Goal: Task Accomplishment & Management: Complete application form

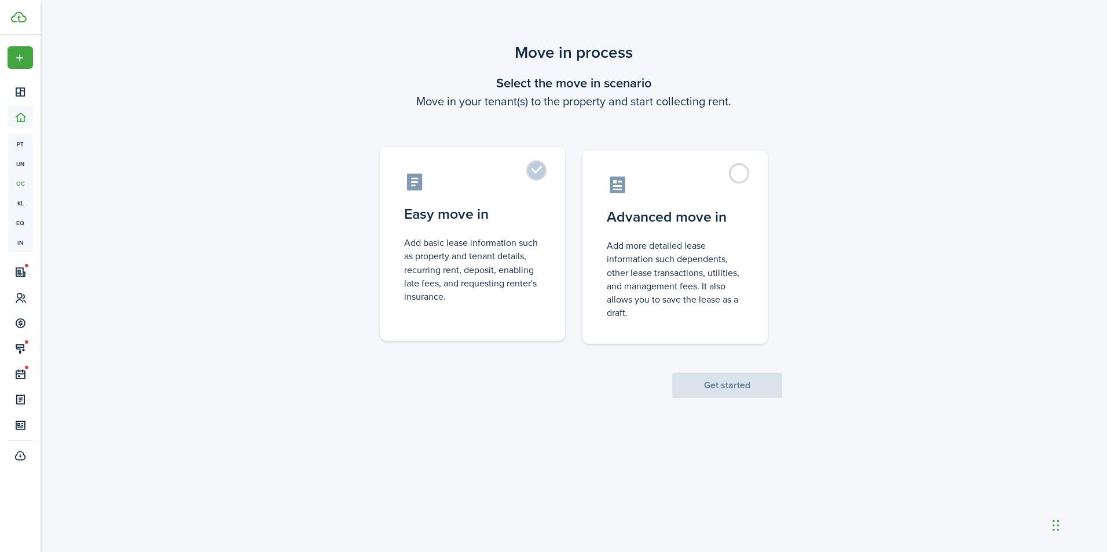
click at [533, 174] on label "Easy move in Add basic lease information such as property and tenant details, r…" at bounding box center [472, 244] width 185 height 193
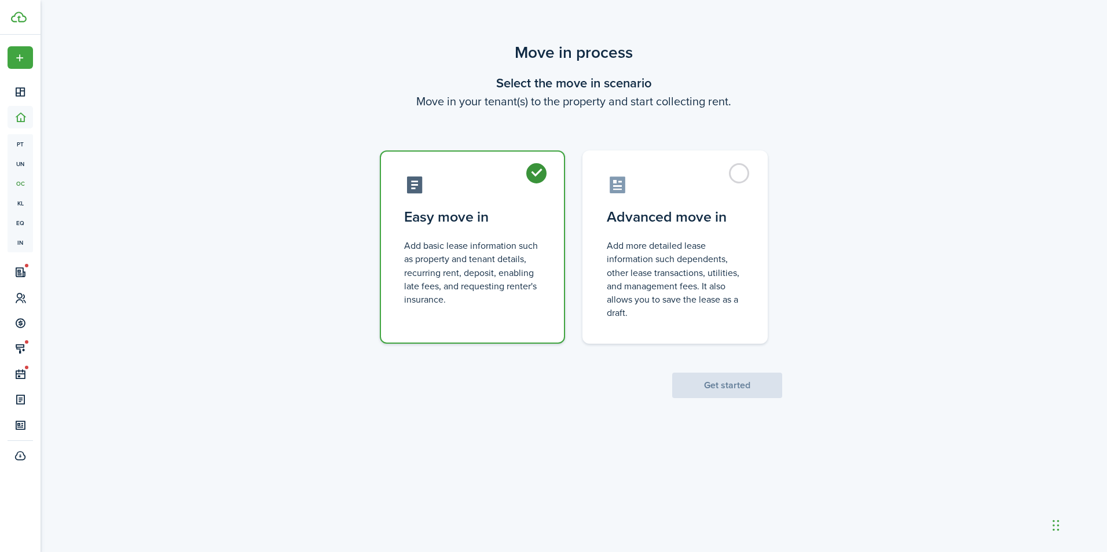
radio input "true"
click at [716, 388] on button "Get started" at bounding box center [727, 385] width 110 height 25
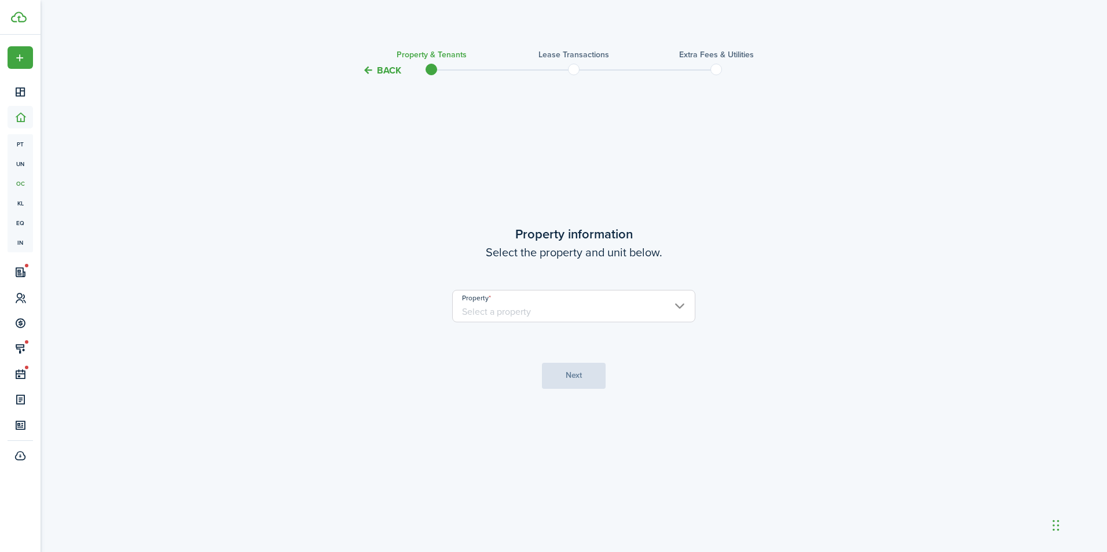
click at [652, 311] on input "Property" at bounding box center [573, 306] width 243 height 32
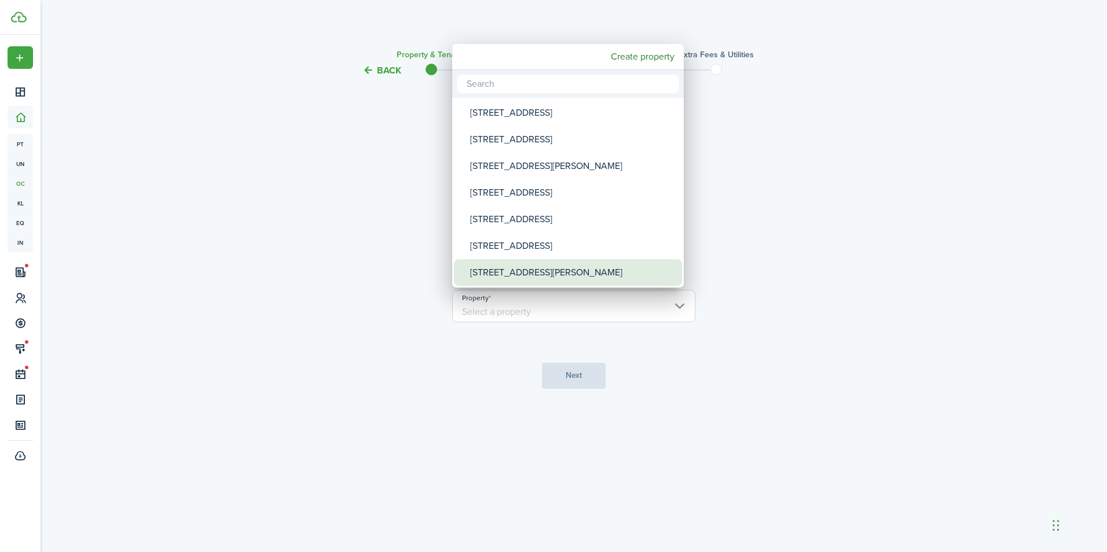
click at [530, 267] on div "[STREET_ADDRESS][PERSON_NAME]" at bounding box center [572, 272] width 205 height 27
type input "[STREET_ADDRESS][PERSON_NAME]"
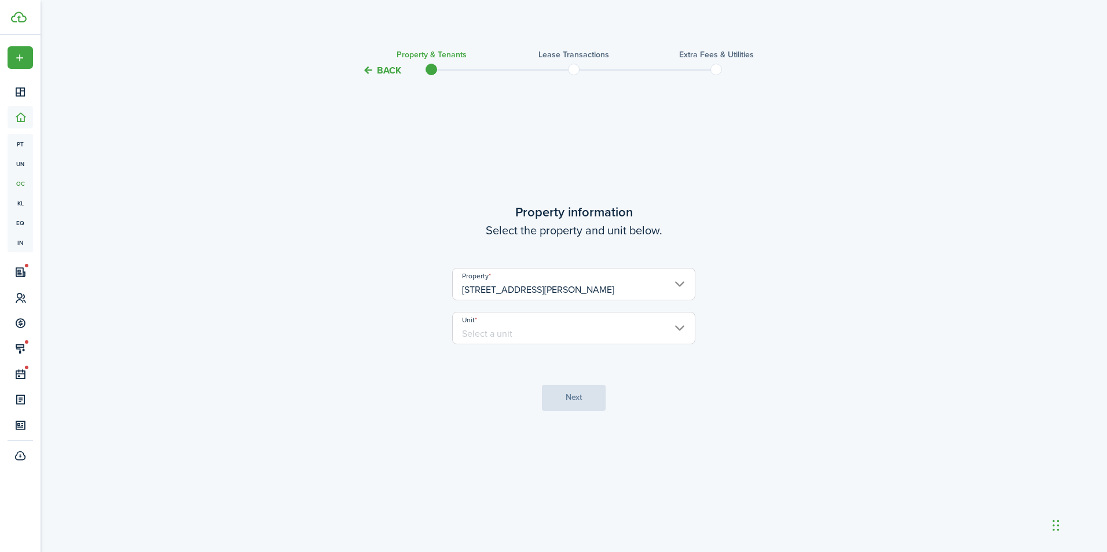
click at [517, 329] on input "Unit" at bounding box center [573, 328] width 243 height 32
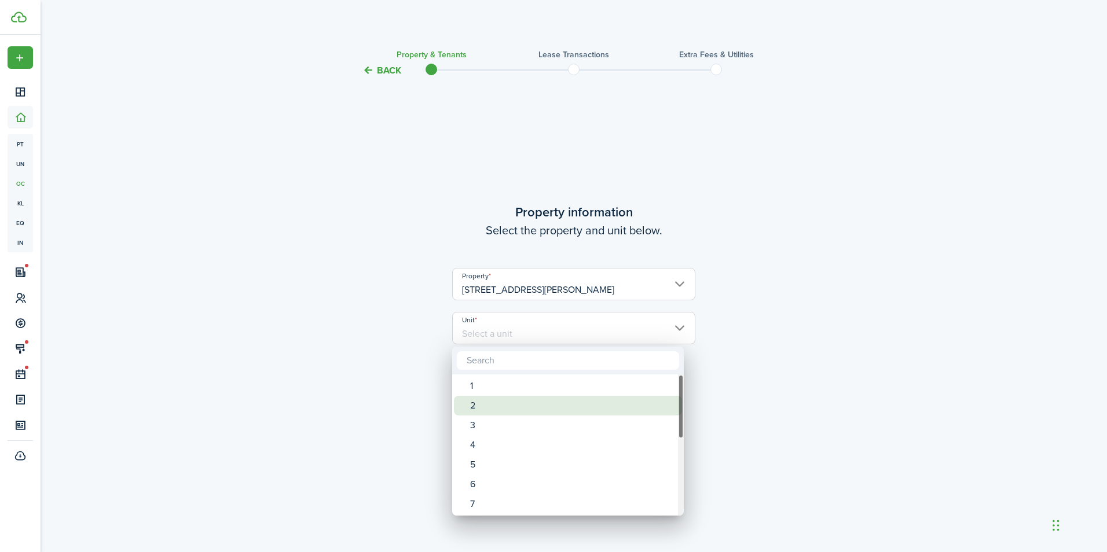
click at [491, 404] on div "2" at bounding box center [572, 406] width 205 height 20
type input "2"
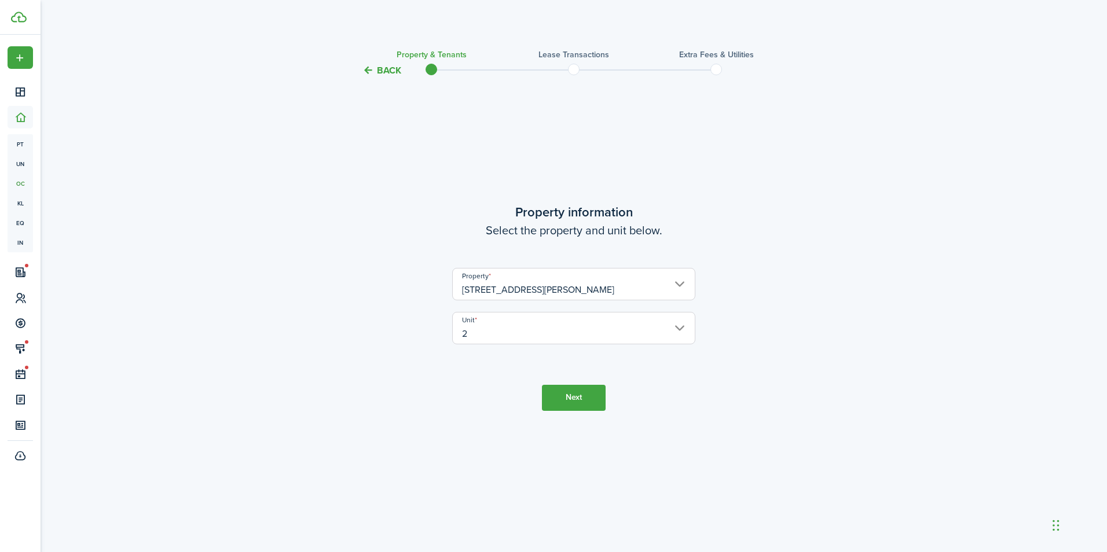
click at [575, 398] on button "Next" at bounding box center [574, 398] width 64 height 26
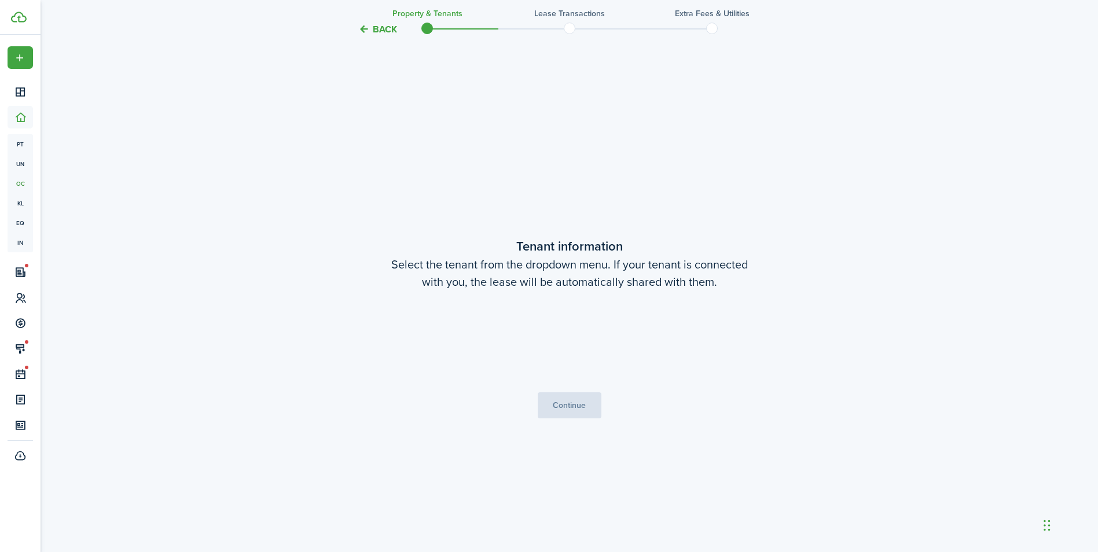
scroll to position [475, 0]
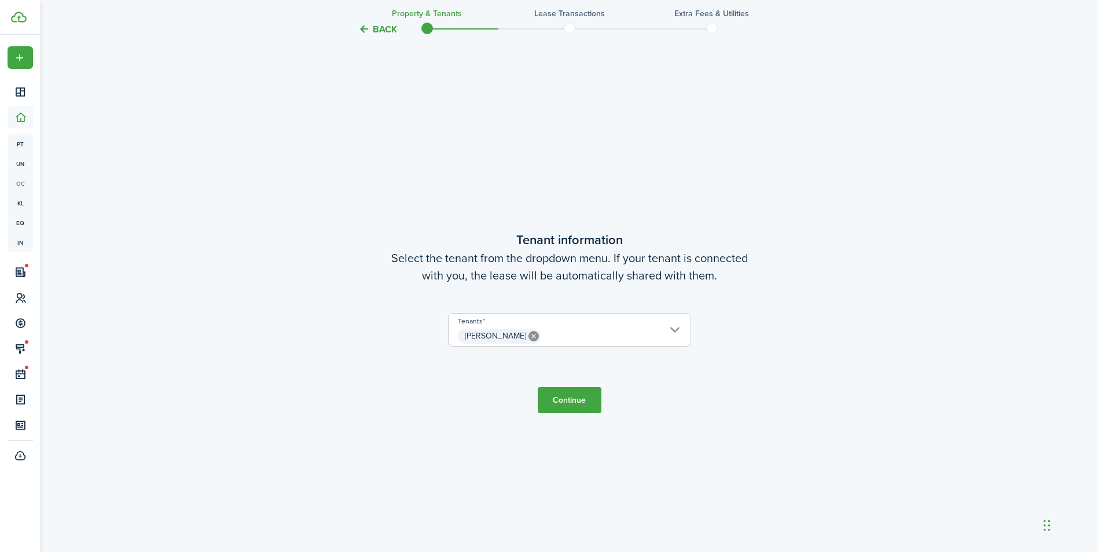
click at [575, 399] on button "Continue" at bounding box center [570, 400] width 64 height 26
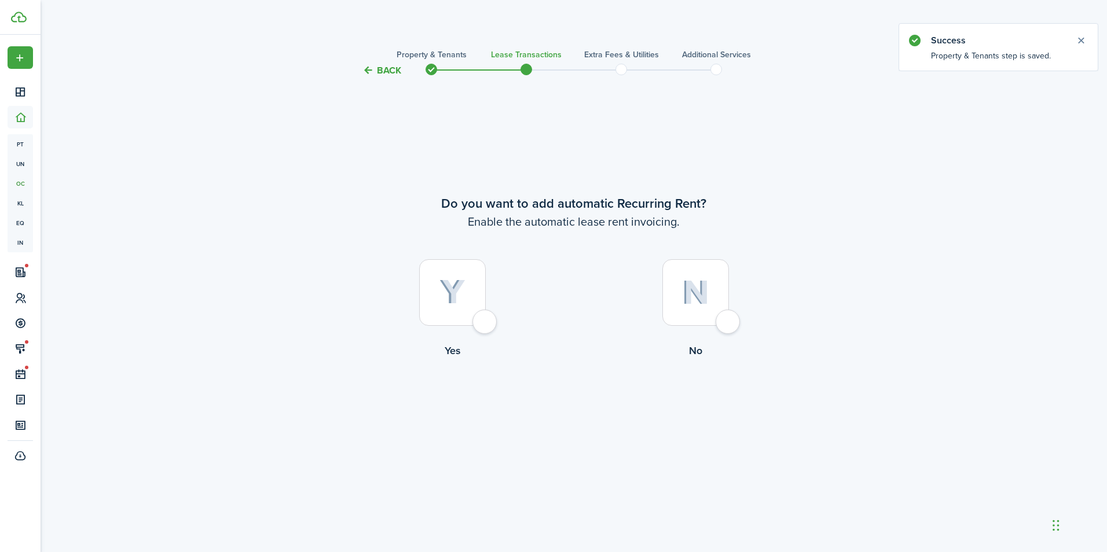
click at [483, 319] on div at bounding box center [452, 292] width 67 height 67
radio input "true"
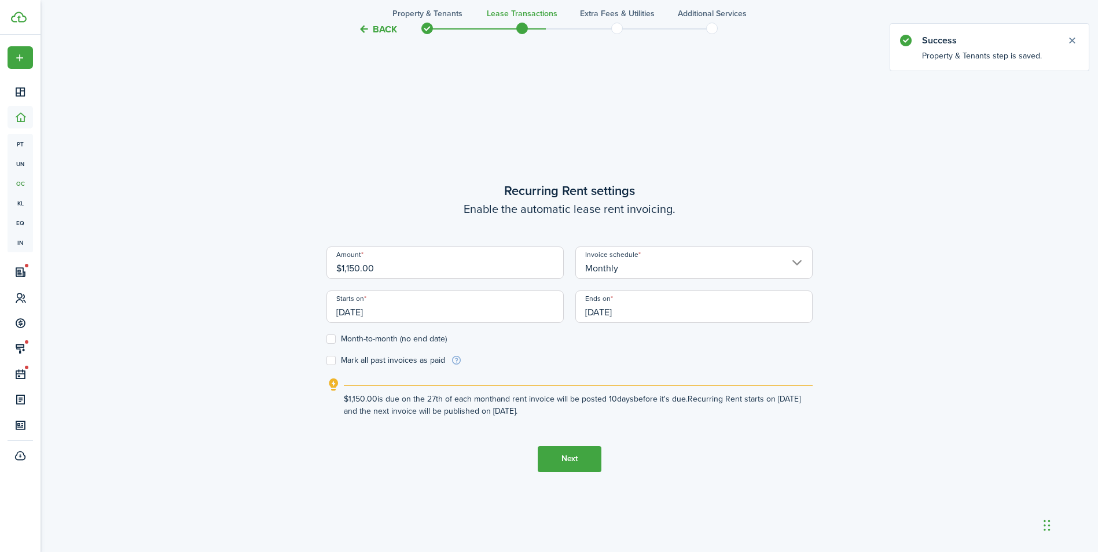
scroll to position [475, 0]
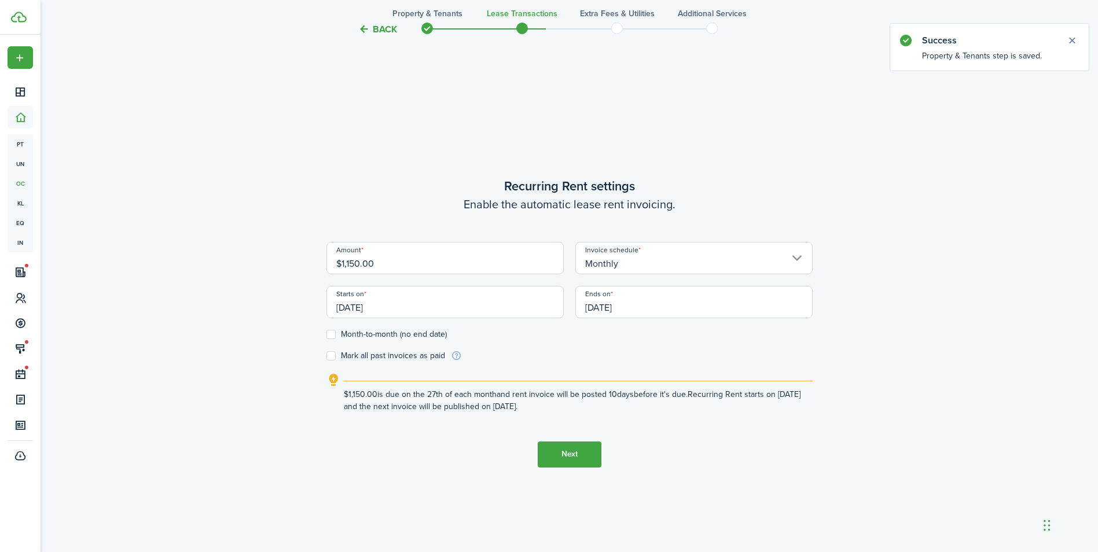
click at [423, 307] on input "[DATE]" at bounding box center [445, 302] width 237 height 32
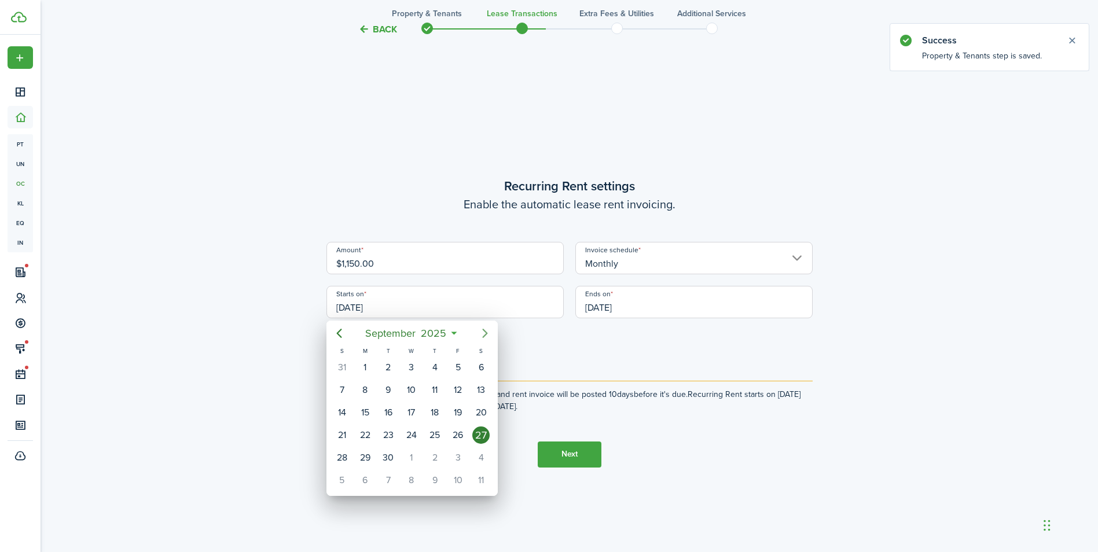
click at [485, 336] on icon "Next page" at bounding box center [484, 333] width 5 height 9
click at [483, 363] on div "1" at bounding box center [480, 367] width 17 height 17
type input "[DATE]"
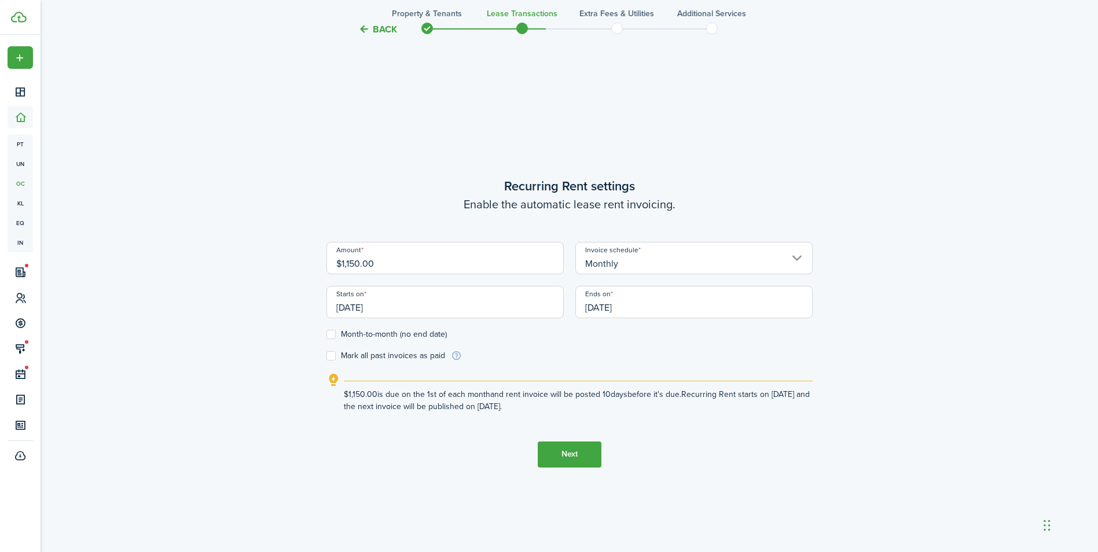
click at [639, 309] on input "[DATE]" at bounding box center [693, 302] width 237 height 32
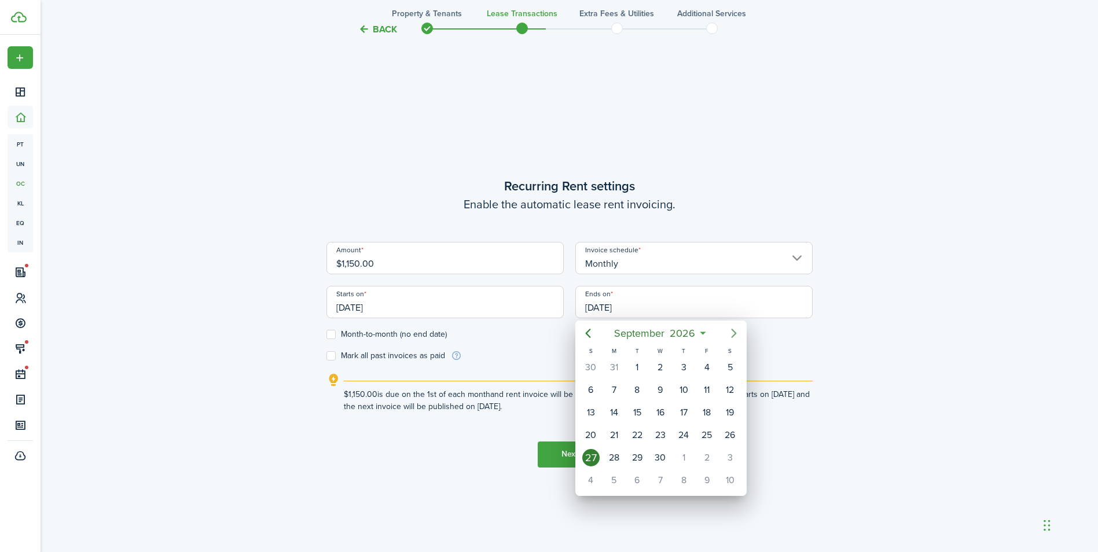
click at [735, 331] on icon "Next page" at bounding box center [734, 334] width 14 height 14
click at [725, 455] on div "31" at bounding box center [729, 457] width 17 height 17
type input "[DATE]"
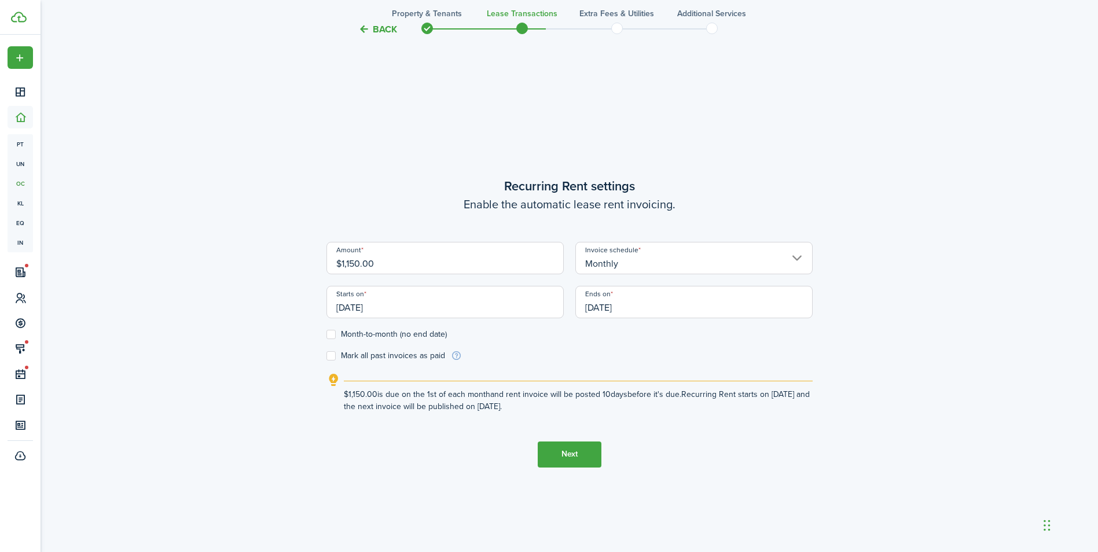
click at [569, 453] on button "Next" at bounding box center [570, 455] width 64 height 26
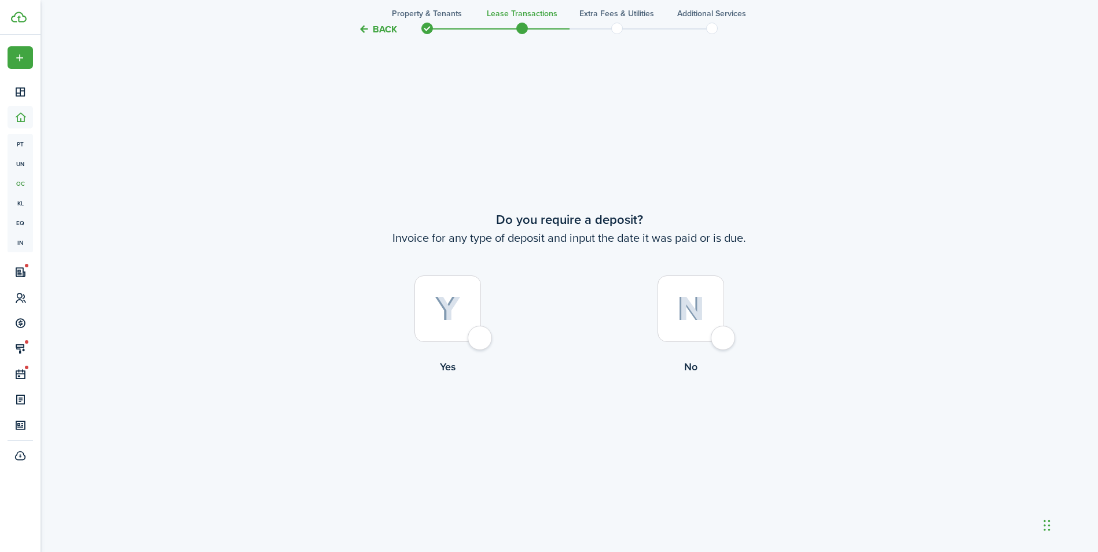
scroll to position [1027, 0]
click at [481, 335] on div at bounding box center [448, 307] width 67 height 67
radio input "true"
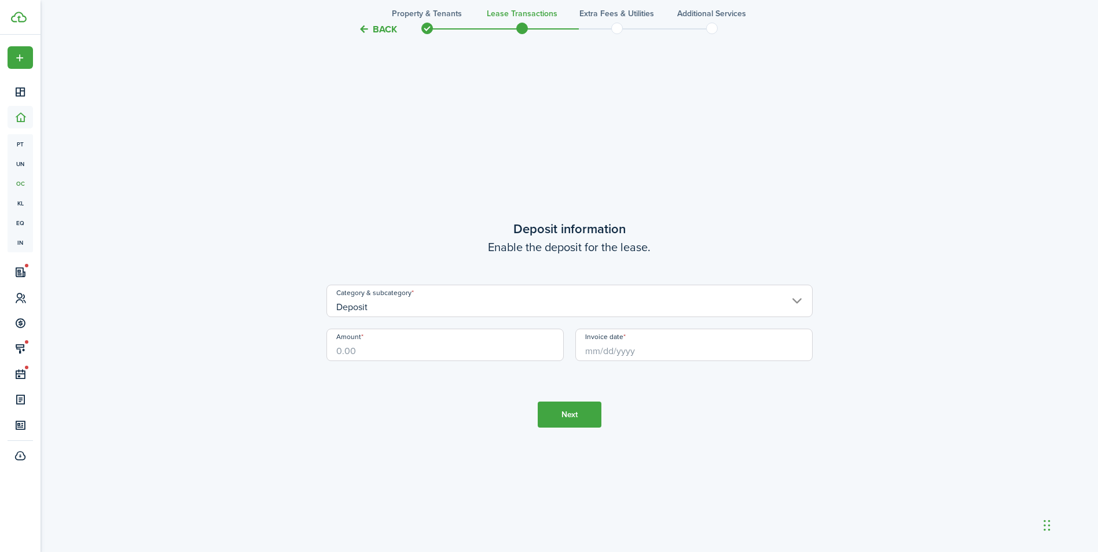
scroll to position [1579, 0]
click at [454, 349] on input "Amount" at bounding box center [445, 343] width 237 height 32
click at [602, 346] on input "Invoice date" at bounding box center [693, 343] width 237 height 32
type input "$1,150.00"
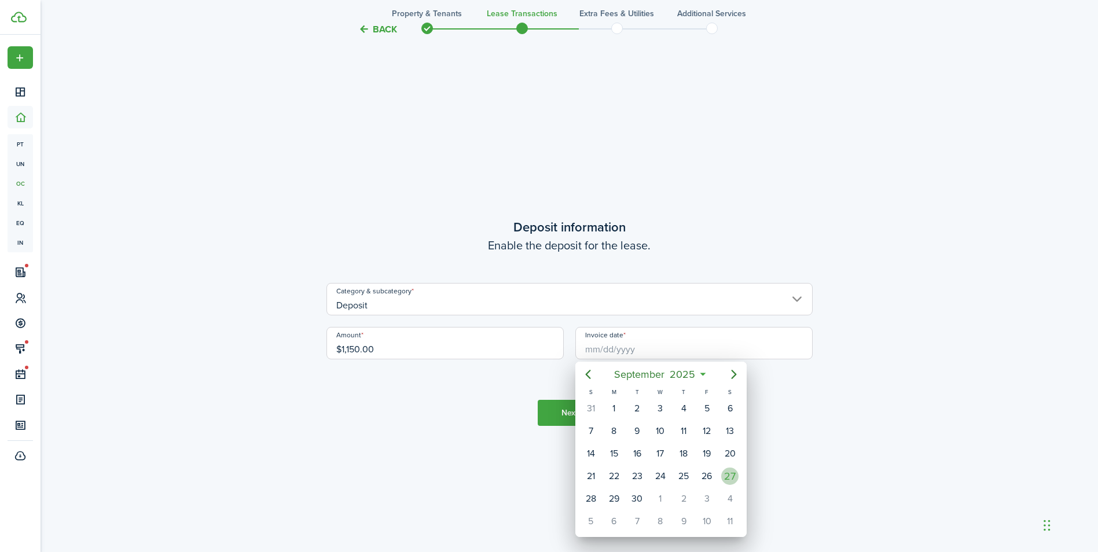
click at [734, 477] on div "27" at bounding box center [729, 476] width 17 height 17
type input "[DATE]"
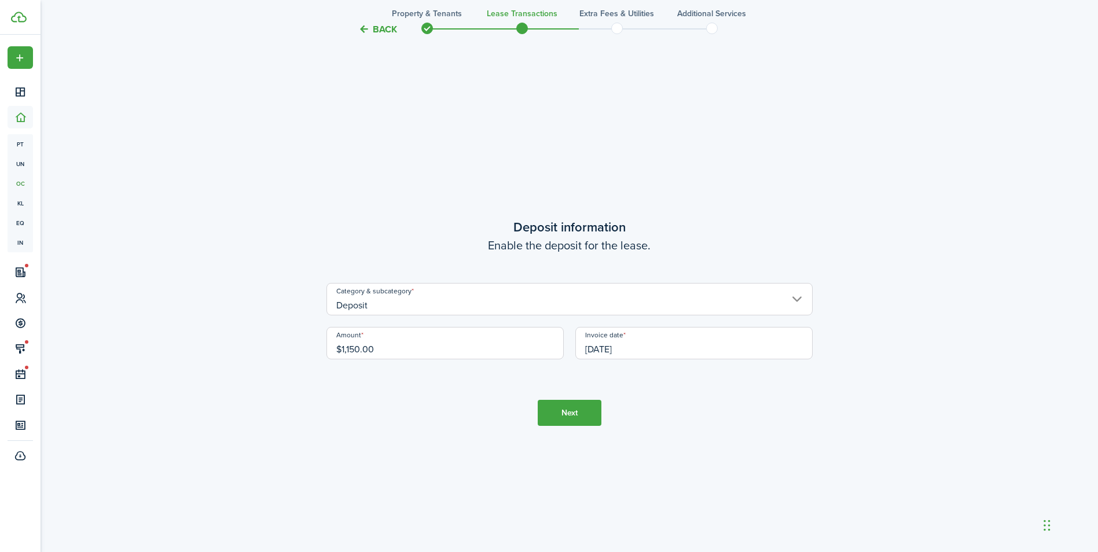
click at [573, 409] on button "Next" at bounding box center [570, 413] width 64 height 26
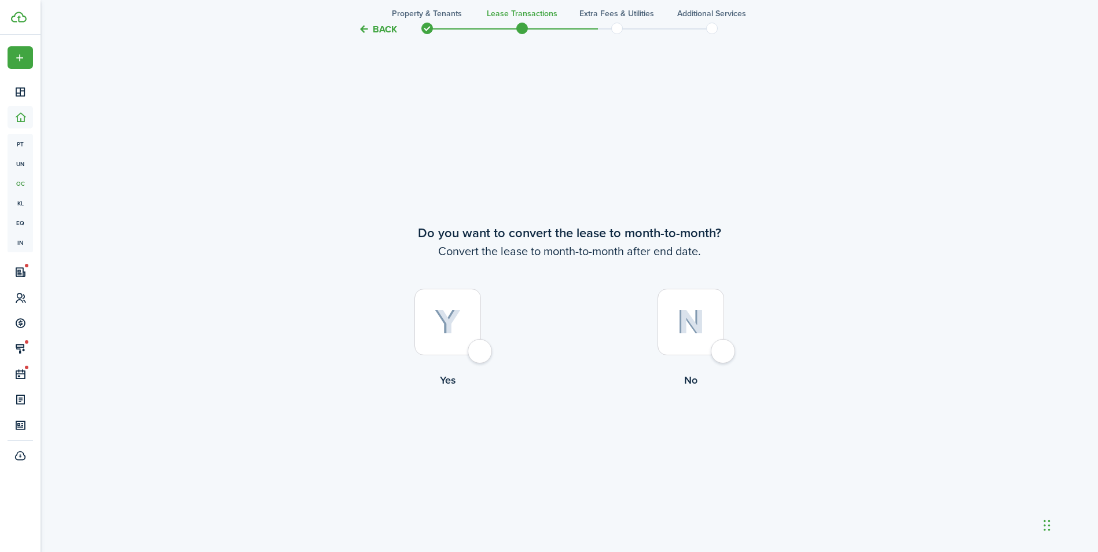
scroll to position [2132, 0]
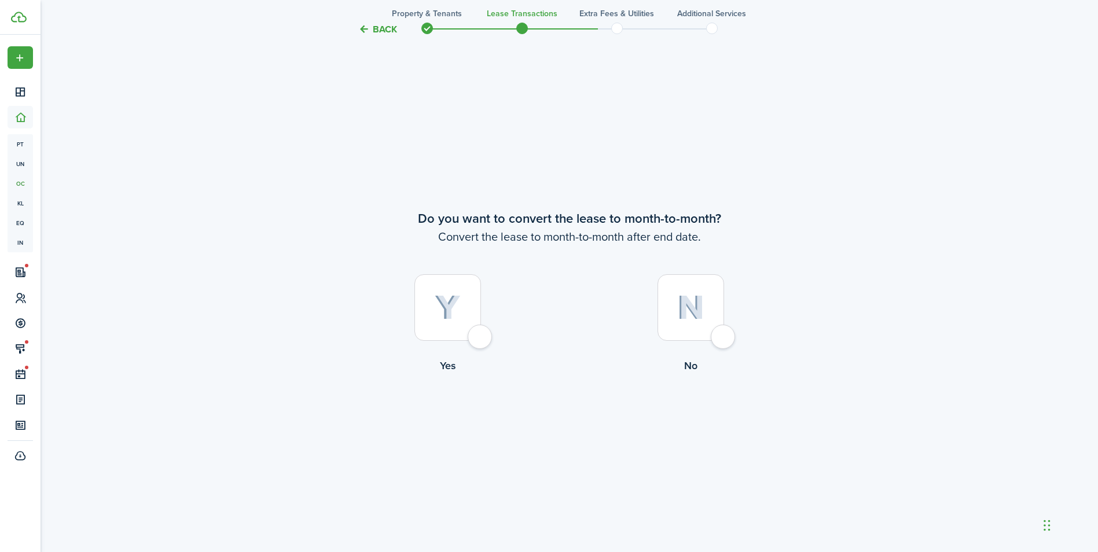
click at [721, 335] on div at bounding box center [691, 307] width 67 height 67
radio input "true"
click at [572, 415] on button "Continue" at bounding box center [570, 422] width 64 height 26
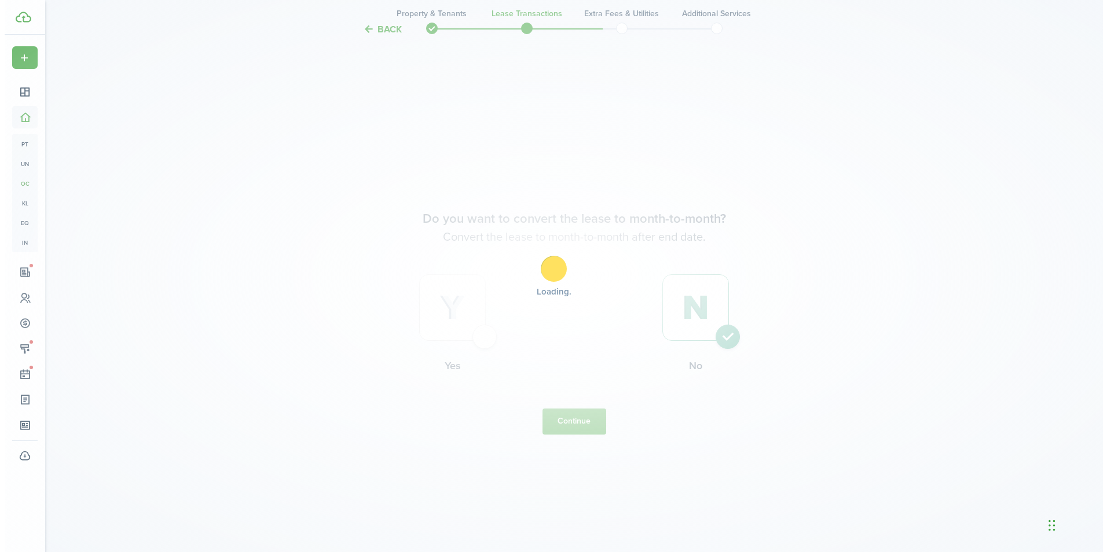
scroll to position [0, 0]
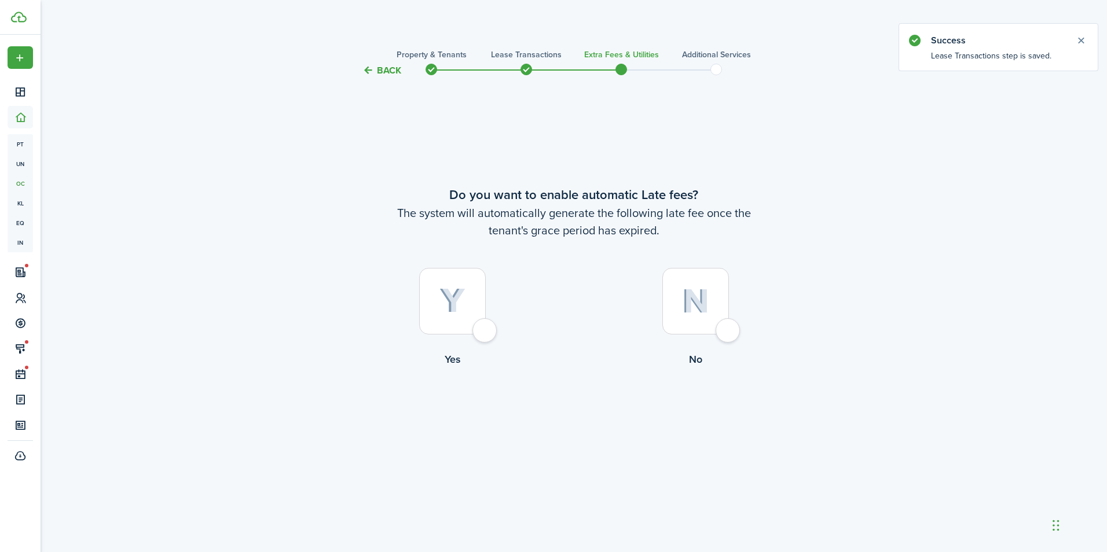
click at [486, 326] on div at bounding box center [452, 301] width 67 height 67
radio input "true"
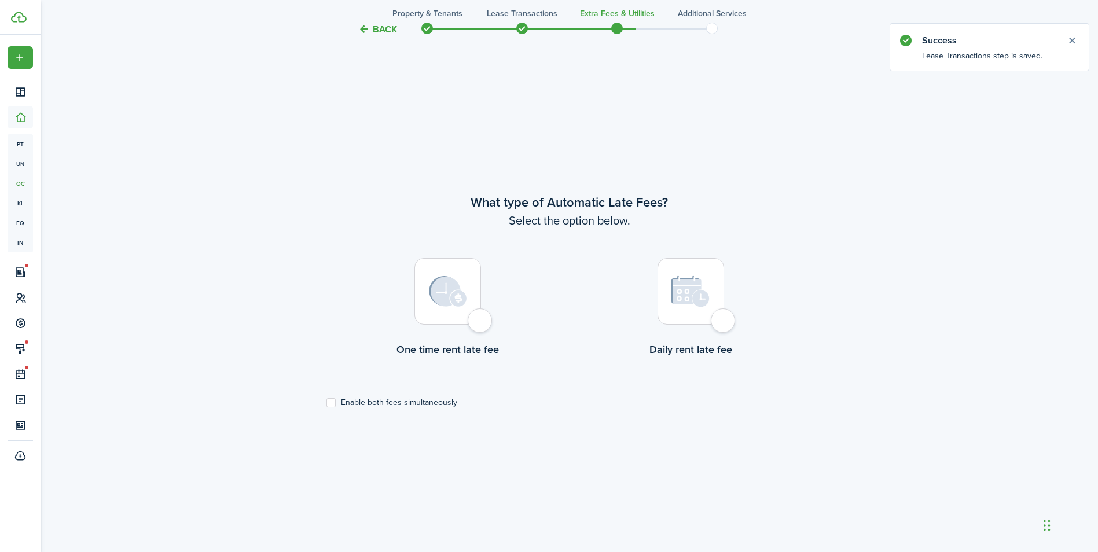
scroll to position [475, 0]
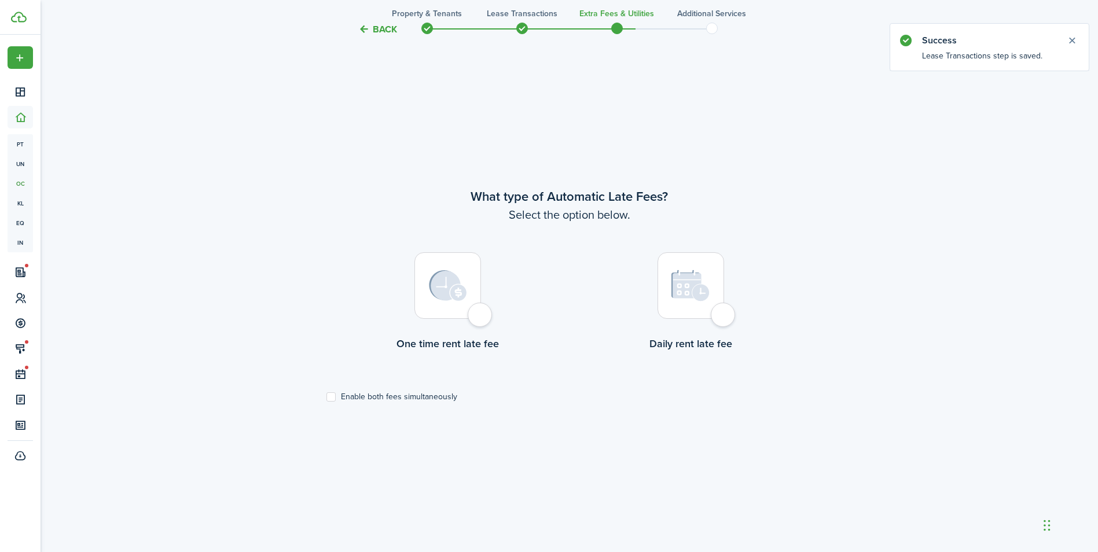
click at [476, 317] on div at bounding box center [448, 285] width 67 height 67
radio input "true"
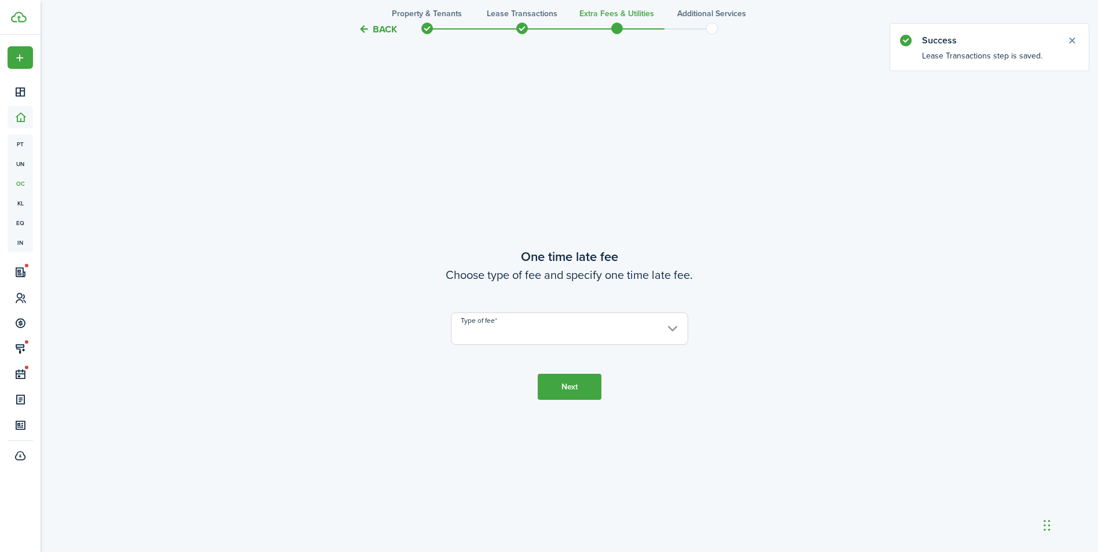
scroll to position [1027, 0]
click at [597, 330] on input "Type of fee" at bounding box center [569, 327] width 237 height 32
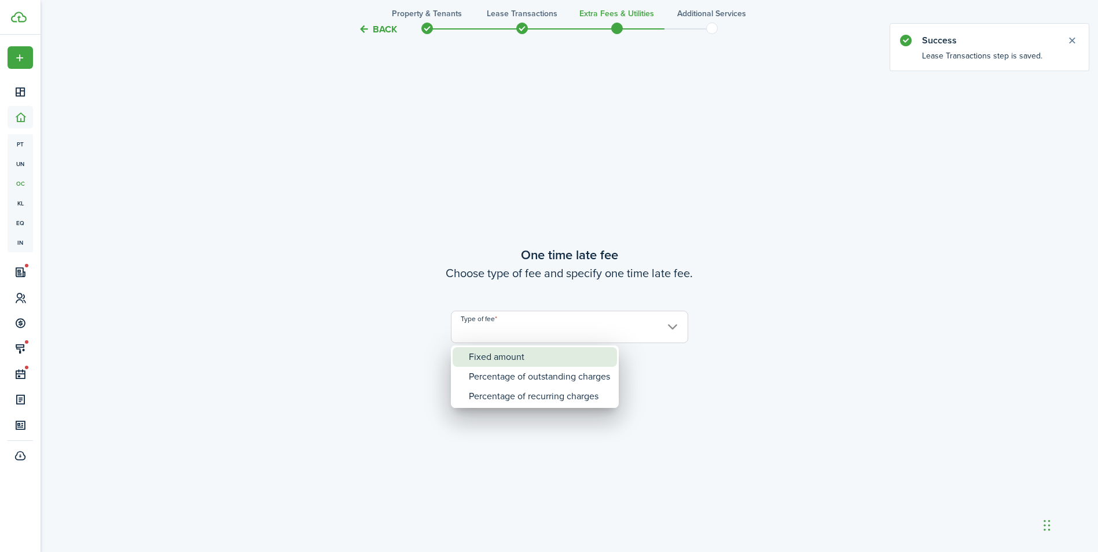
click at [535, 355] on div "Fixed amount" at bounding box center [539, 357] width 141 height 20
type input "Fixed amount"
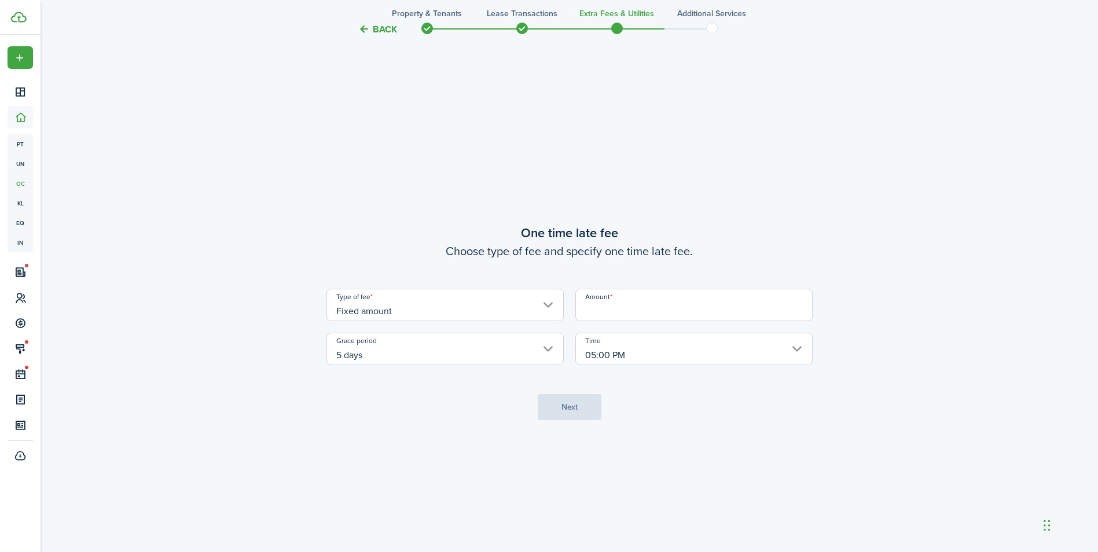
click at [621, 310] on input "Amount" at bounding box center [693, 305] width 237 height 32
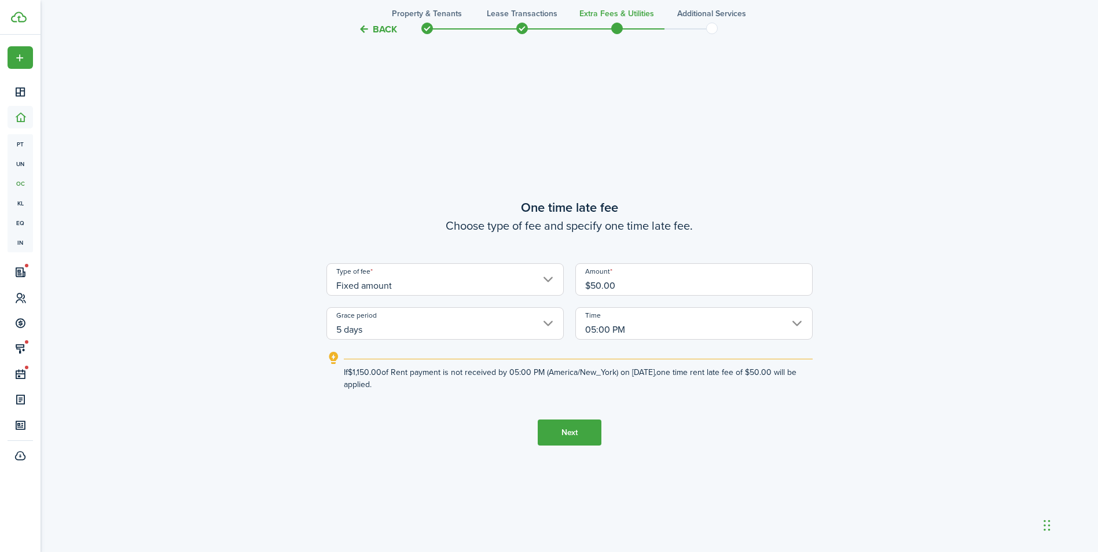
click at [639, 322] on input "05:00 PM" at bounding box center [693, 323] width 237 height 32
type input "$50.00"
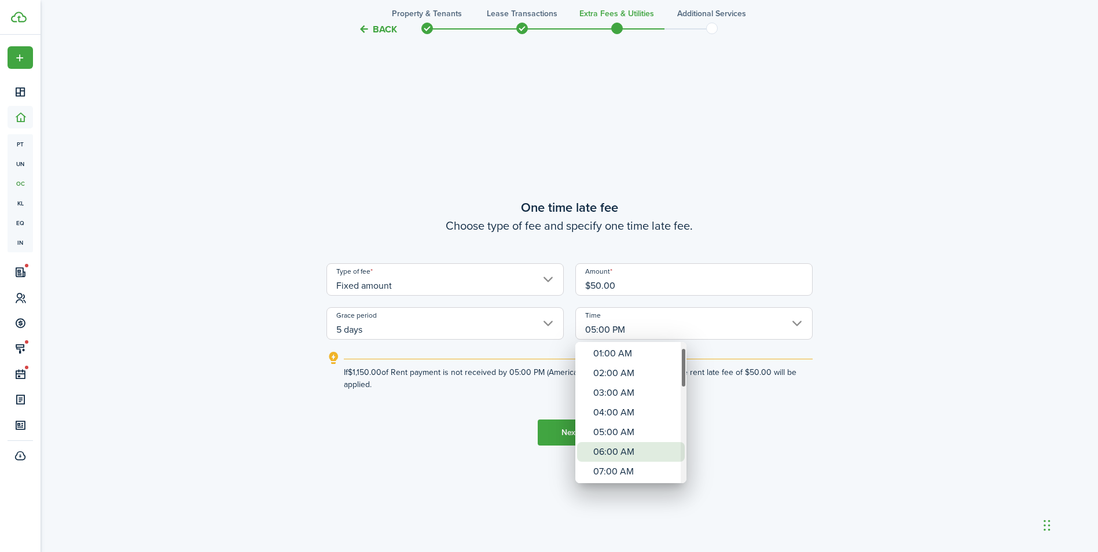
click at [624, 451] on div "06:00 AM" at bounding box center [635, 452] width 85 height 20
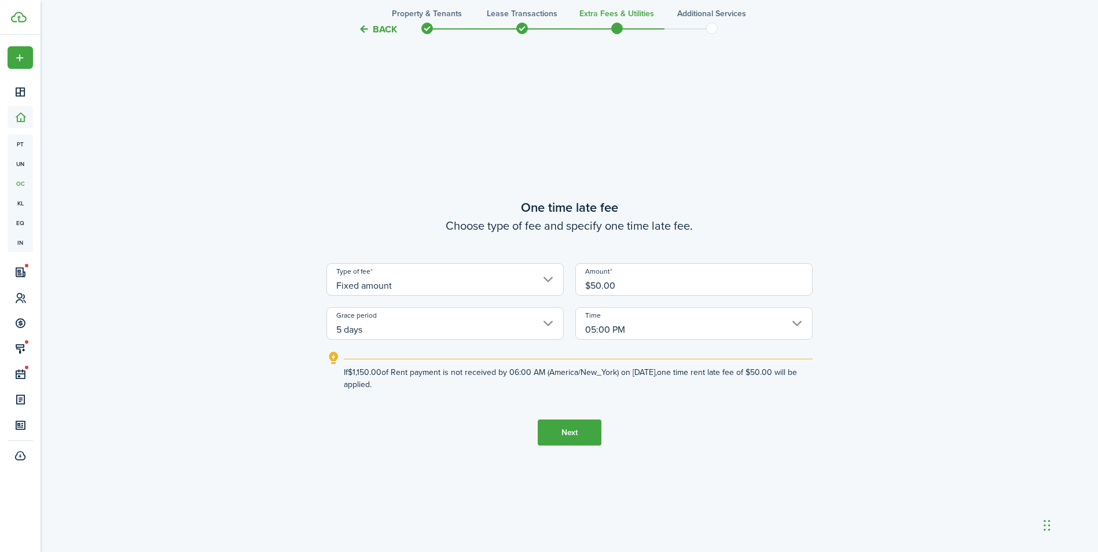
type input "06:00 AM"
click at [577, 432] on button "Next" at bounding box center [570, 433] width 64 height 26
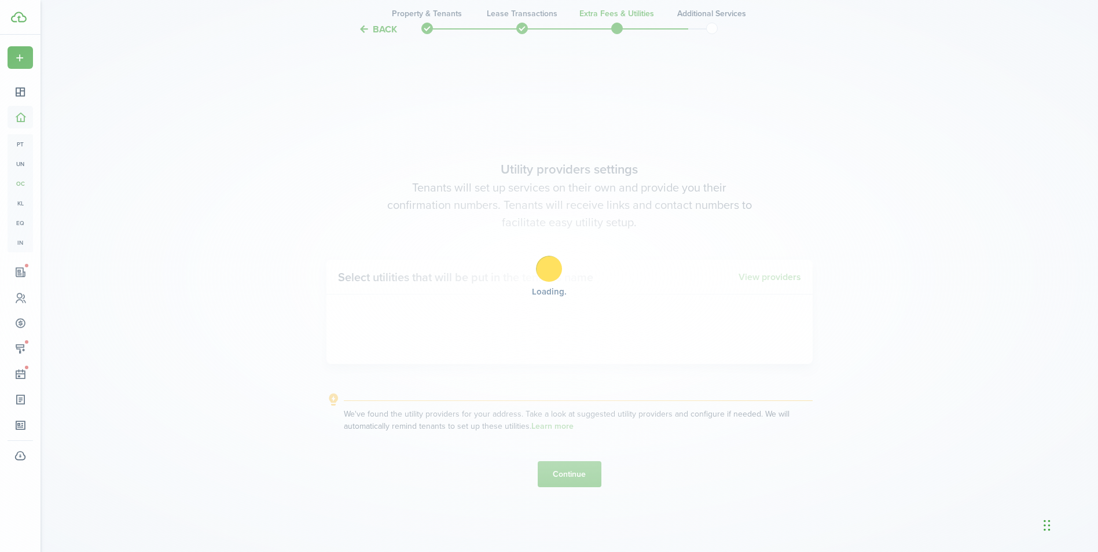
scroll to position [1579, 0]
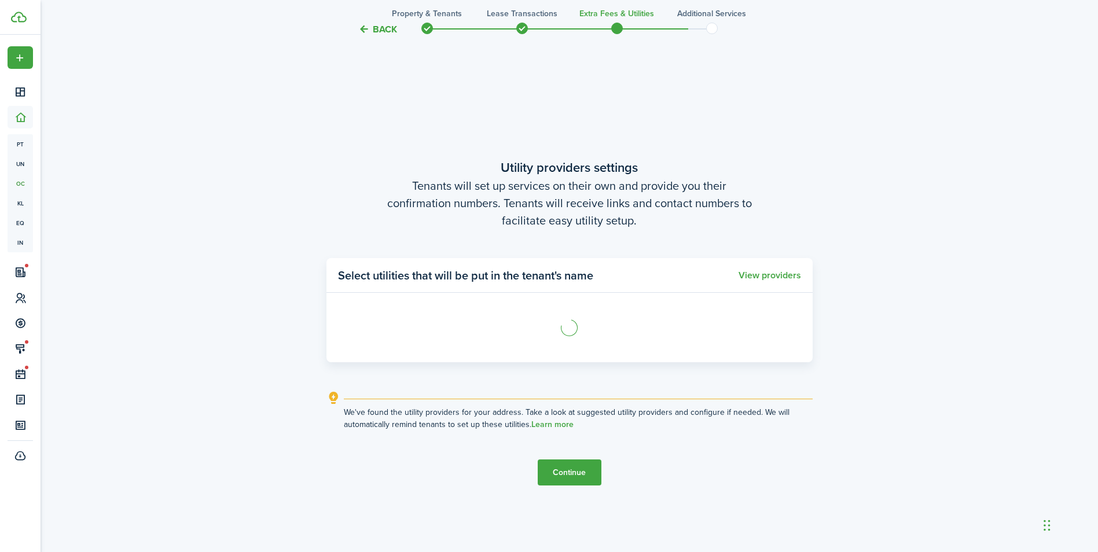
click at [567, 471] on button "Continue" at bounding box center [570, 473] width 64 height 26
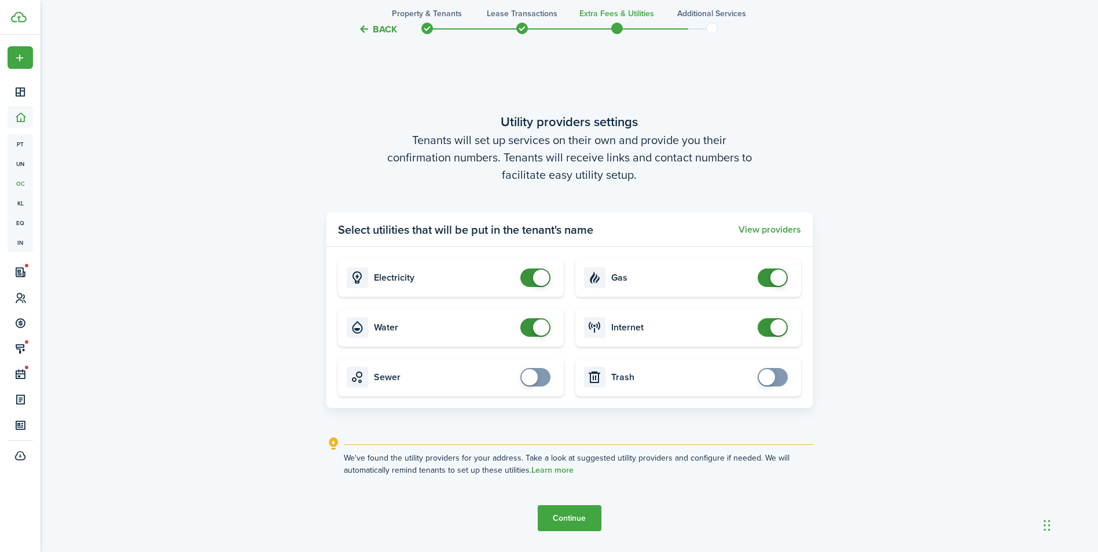
click at [573, 516] on button "Continue" at bounding box center [570, 518] width 64 height 26
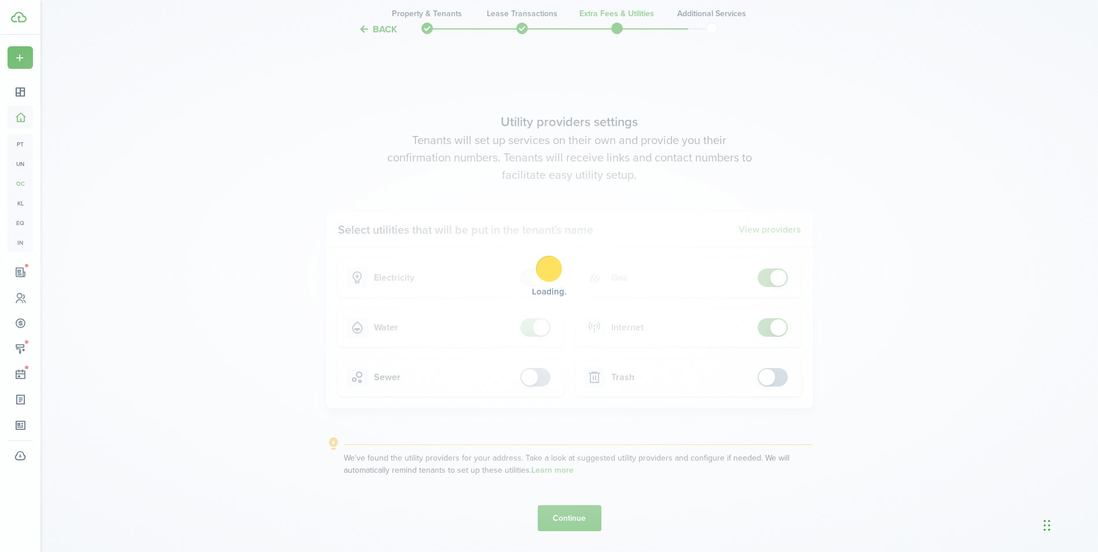
scroll to position [0, 0]
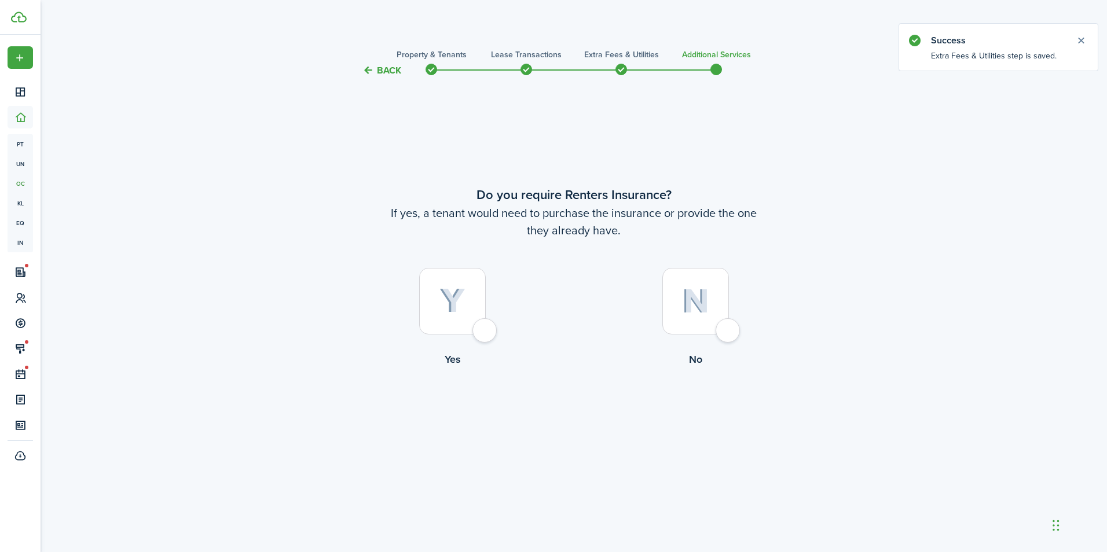
click at [719, 329] on div at bounding box center [695, 301] width 67 height 67
radio input "true"
click at [576, 417] on button "Complete move in" at bounding box center [573, 415] width 85 height 26
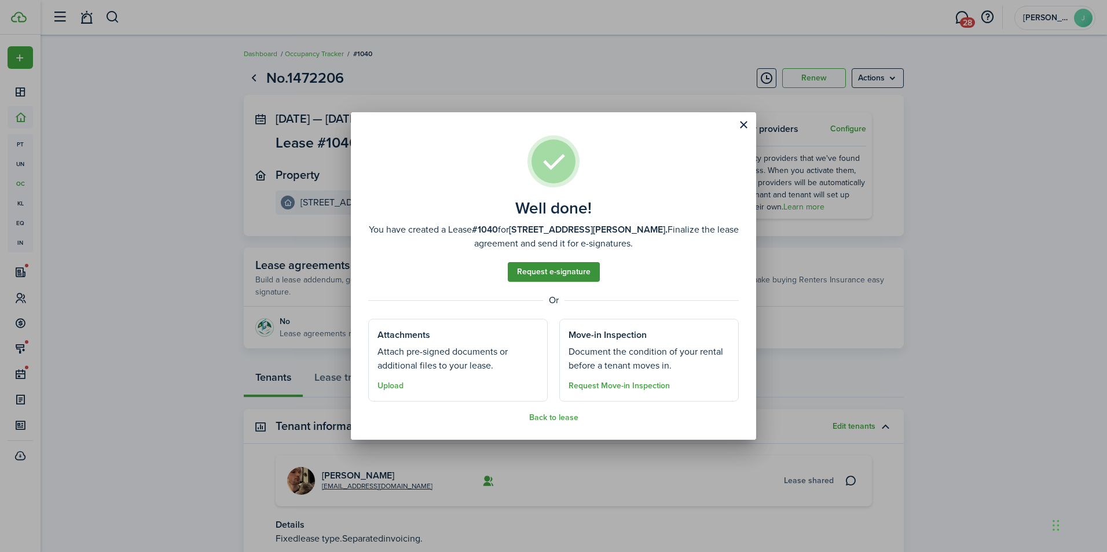
click at [537, 273] on link "Request e-signature" at bounding box center [554, 272] width 92 height 20
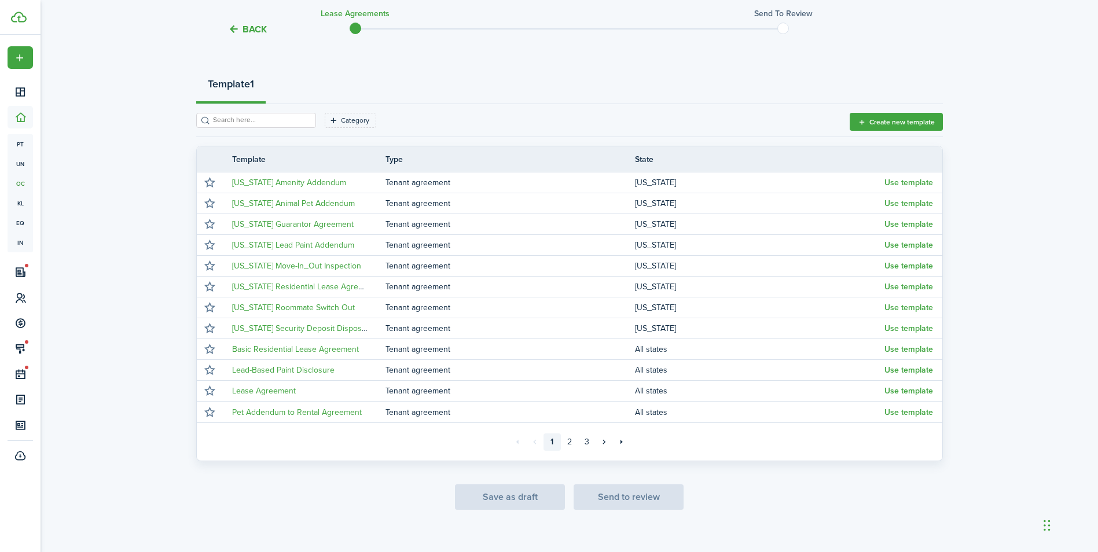
scroll to position [124, 0]
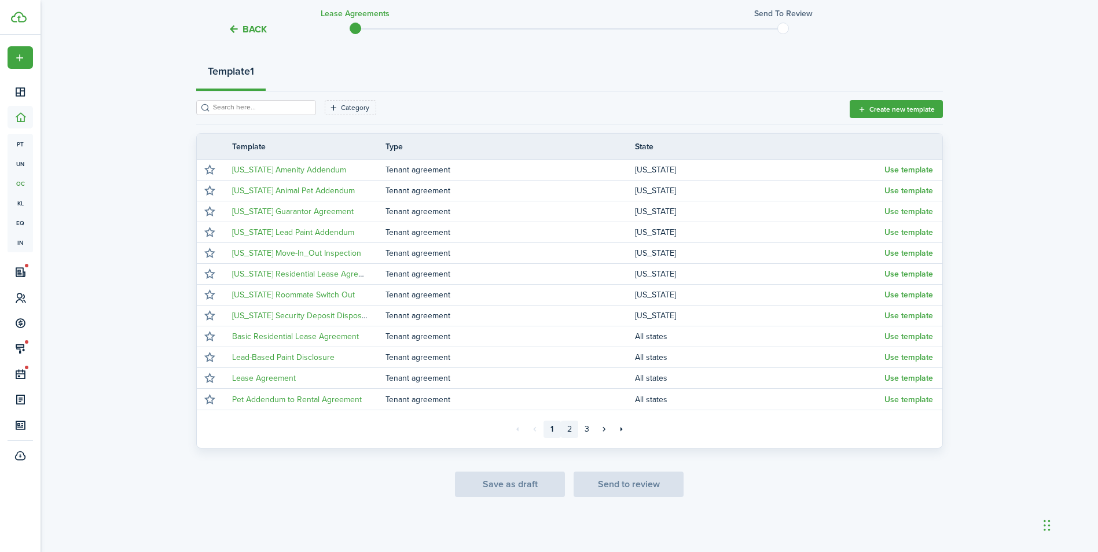
click at [573, 429] on link "2" at bounding box center [569, 429] width 17 height 17
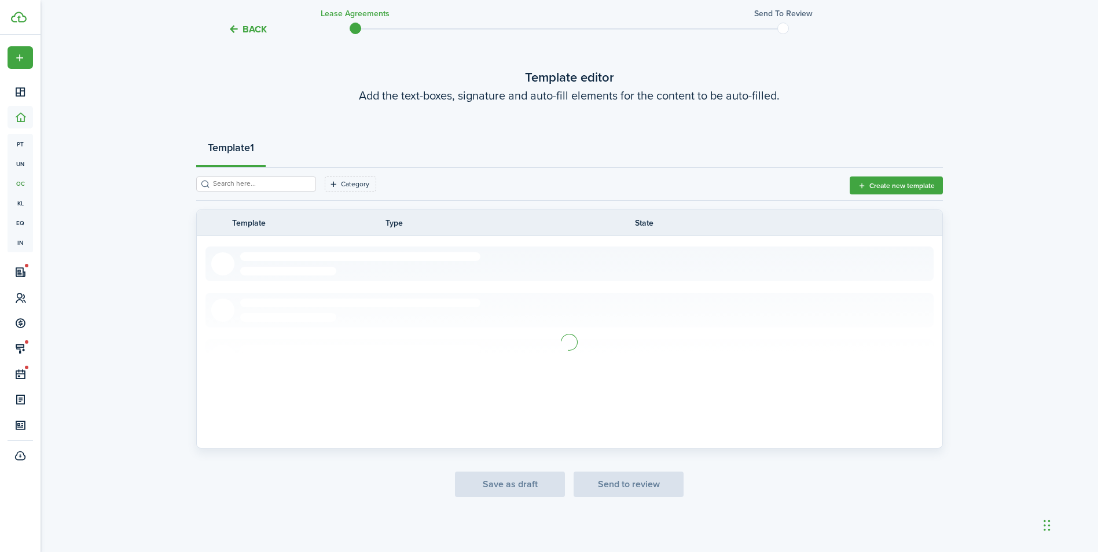
scroll to position [124, 0]
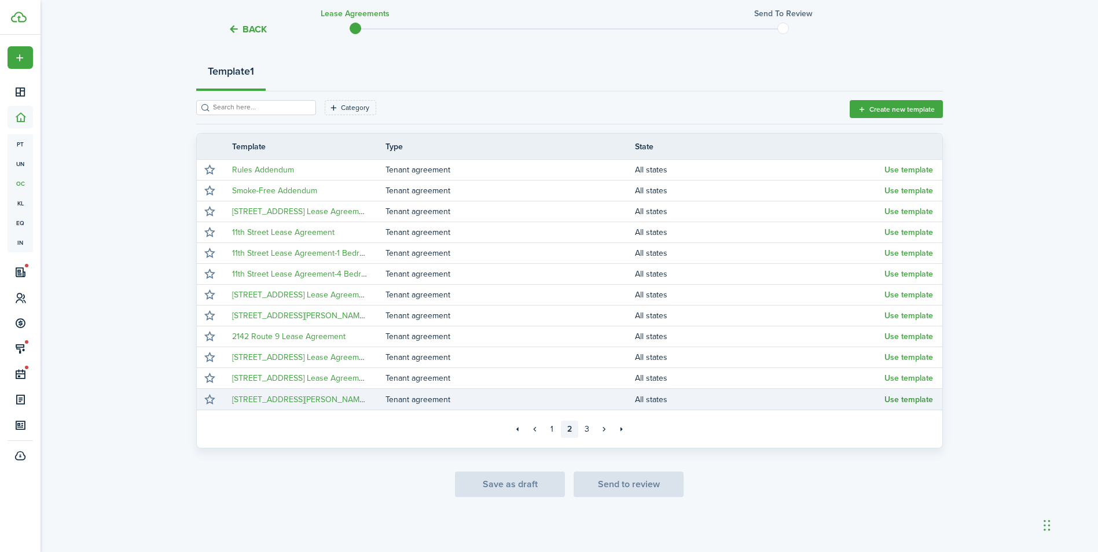
click at [889, 398] on button "Use template" at bounding box center [909, 399] width 49 height 9
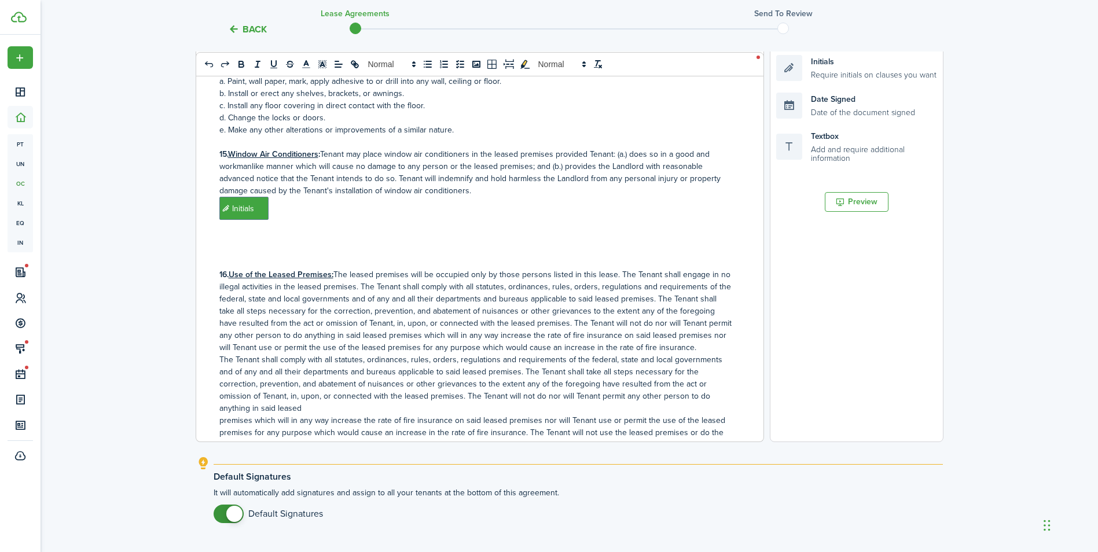
scroll to position [348, 0]
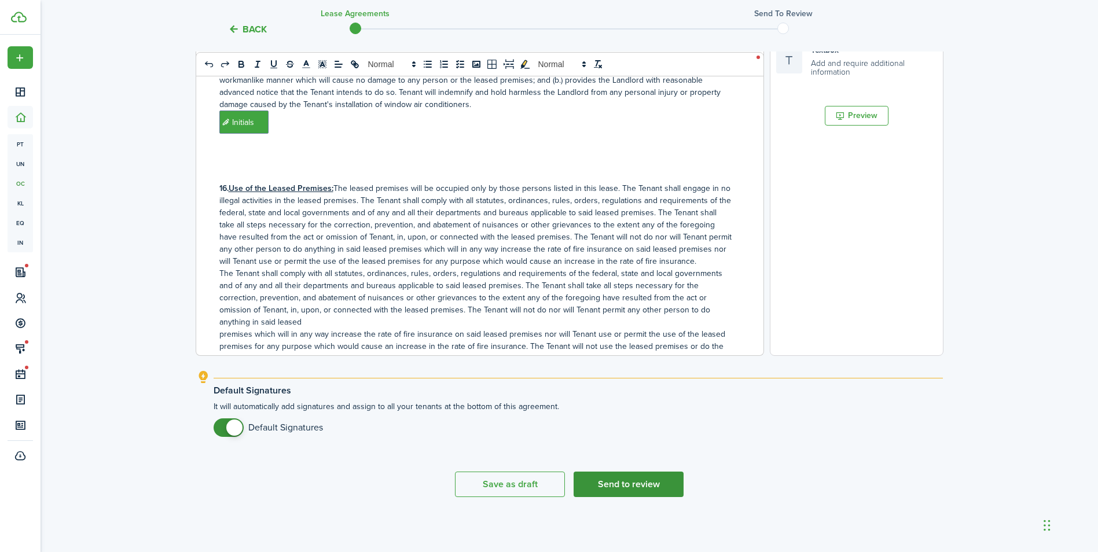
click at [619, 478] on button "Send to review" at bounding box center [629, 484] width 110 height 25
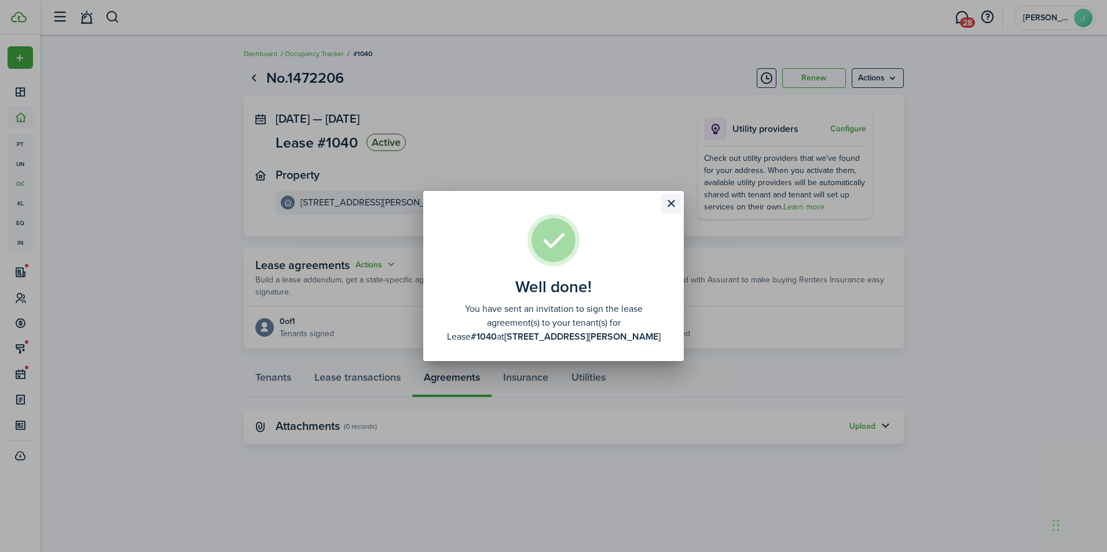
click at [672, 201] on button "Close modal" at bounding box center [671, 204] width 20 height 20
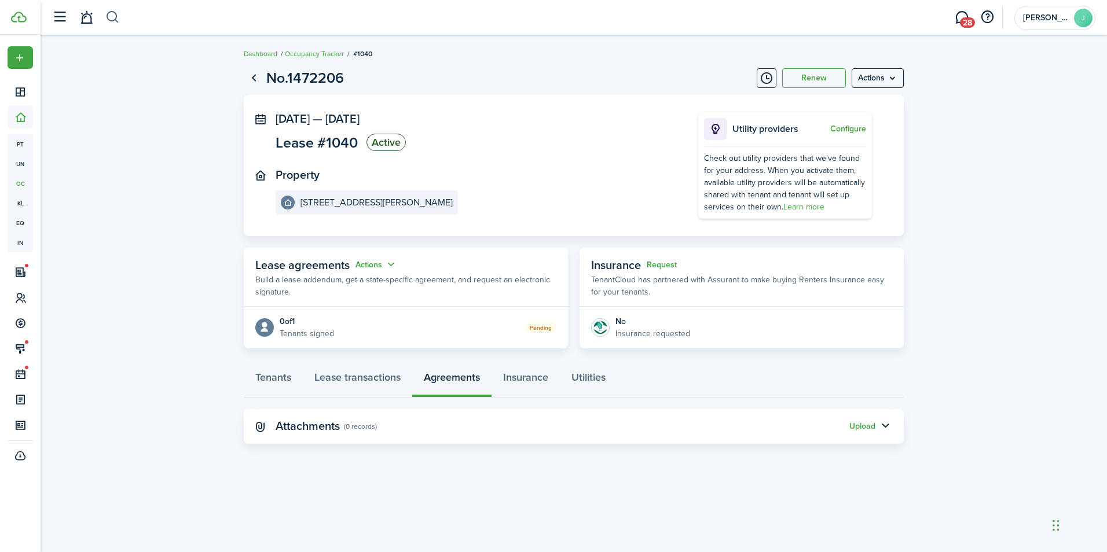
click at [118, 19] on button "button" at bounding box center [112, 18] width 14 height 20
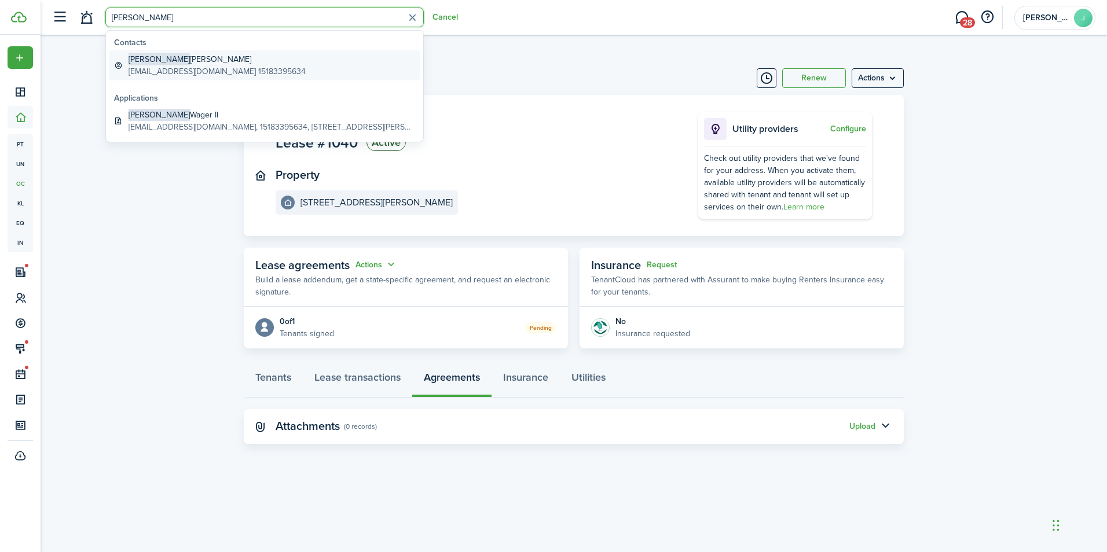
type input "[PERSON_NAME]"
click at [174, 60] on global-search-item-title "[PERSON_NAME] [PERSON_NAME]" at bounding box center [217, 59] width 177 height 12
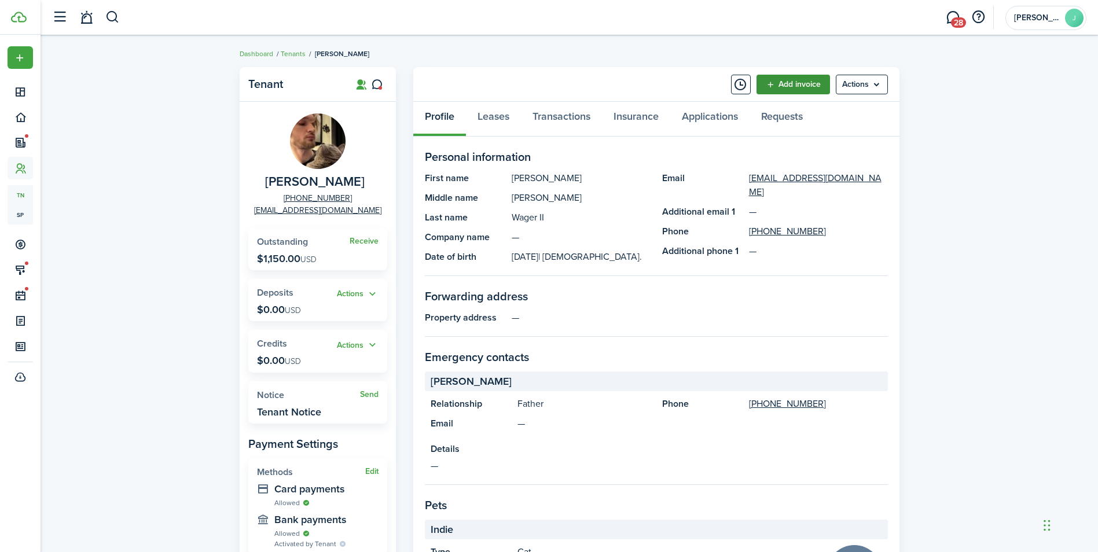
click at [793, 89] on link "Add invoice" at bounding box center [794, 85] width 74 height 20
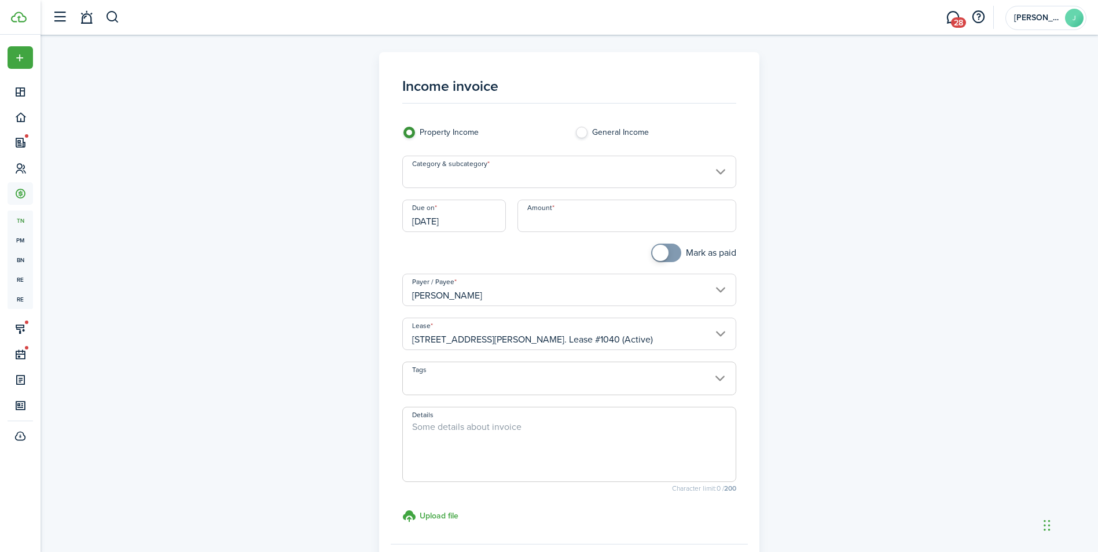
click at [512, 170] on input "Category & subcategory" at bounding box center [569, 172] width 334 height 32
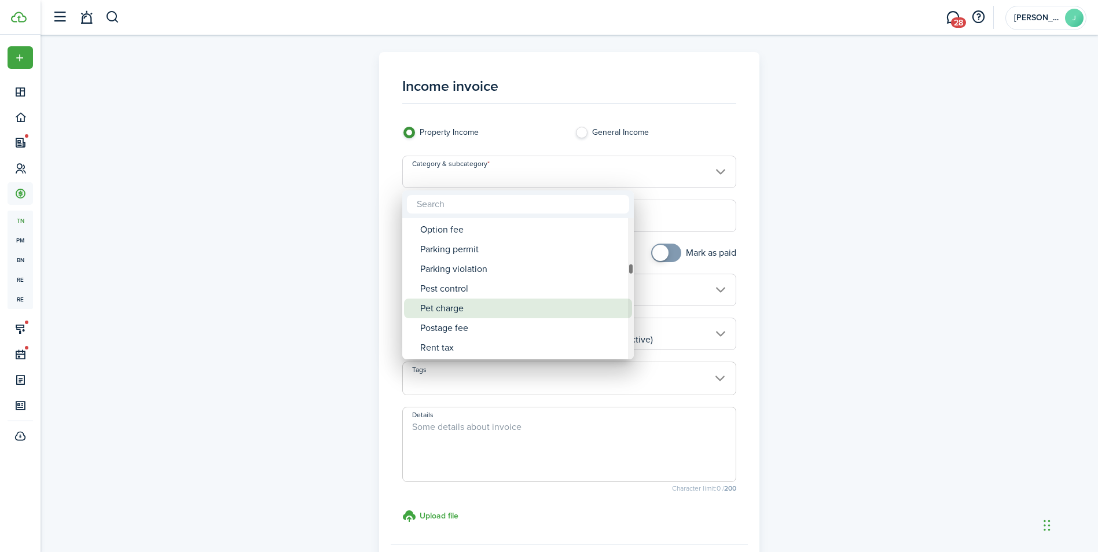
click at [483, 302] on div "Pet charge" at bounding box center [522, 309] width 205 height 20
type input "Tenant charges & fees / Pet charge"
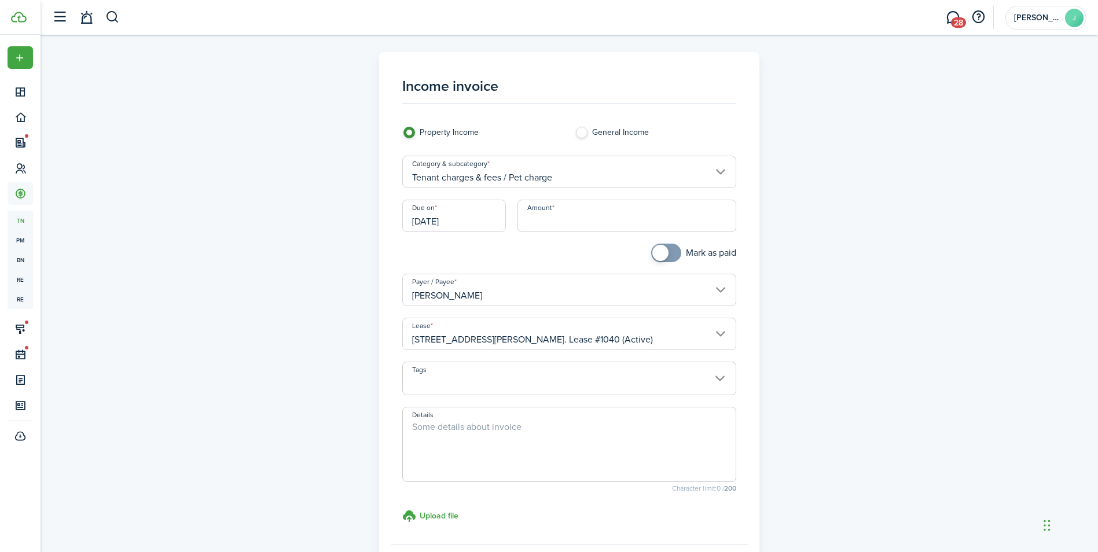
click at [548, 216] on input "Amount" at bounding box center [627, 216] width 219 height 32
type input "$250.00"
click at [430, 437] on textarea "Details" at bounding box center [569, 448] width 333 height 56
type textarea "c"
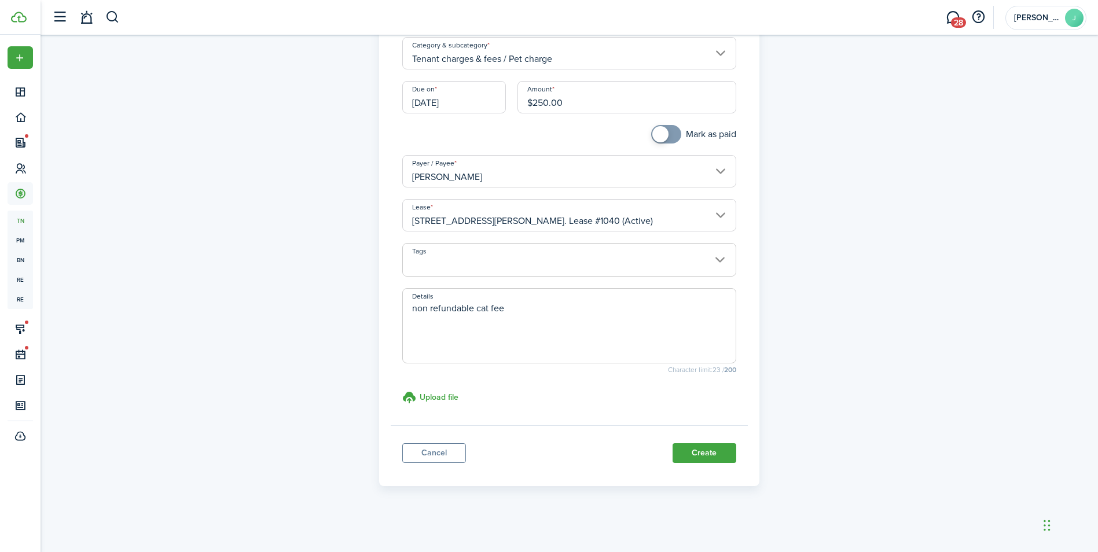
scroll to position [119, 0]
type textarea "non refundable cat fee"
click at [700, 452] on button "Create" at bounding box center [705, 453] width 64 height 20
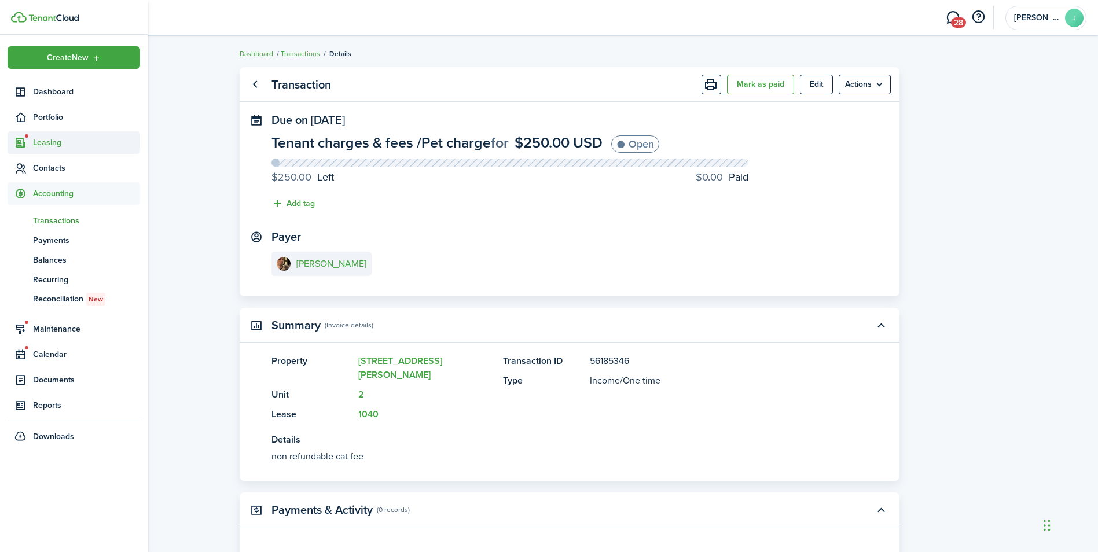
click at [28, 142] on sidebar-link-icon at bounding box center [20, 143] width 25 height 12
click at [58, 179] on link "ap Applications 3" at bounding box center [74, 170] width 133 height 20
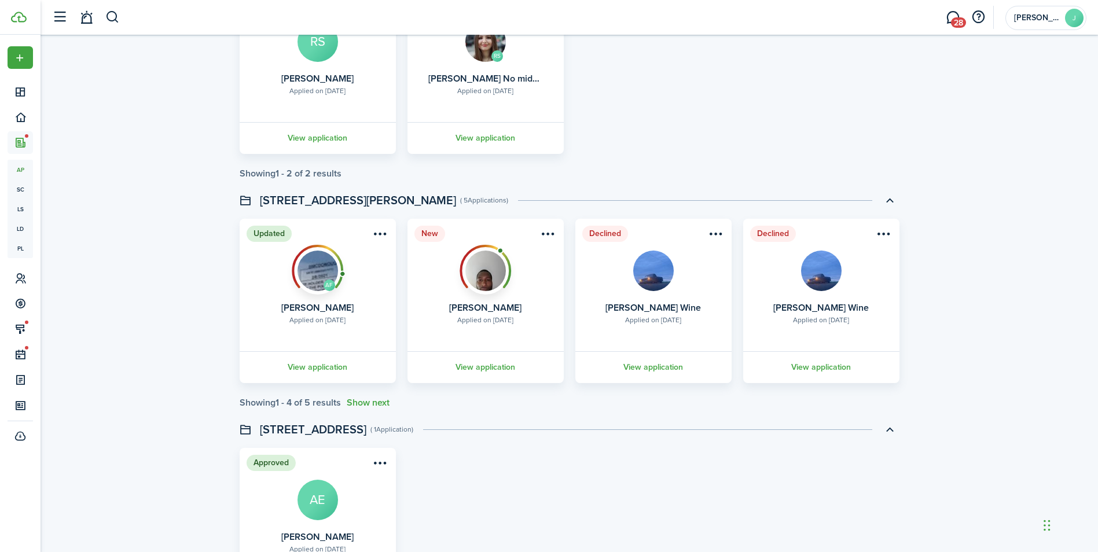
scroll to position [1389, 0]
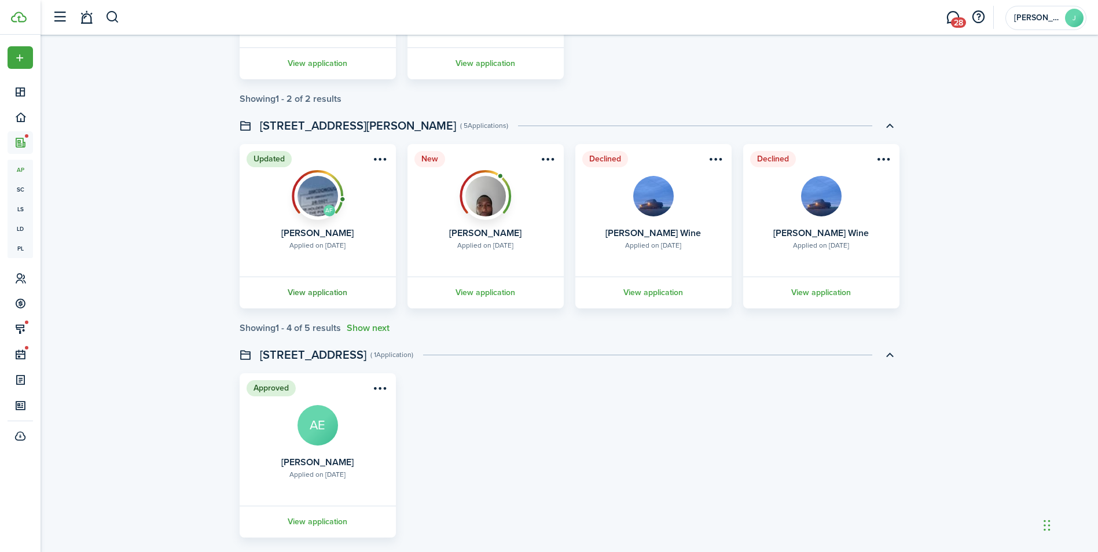
click at [321, 295] on link "View application" at bounding box center [318, 293] width 160 height 32
